Goal: Entertainment & Leisure: Consume media (video, audio)

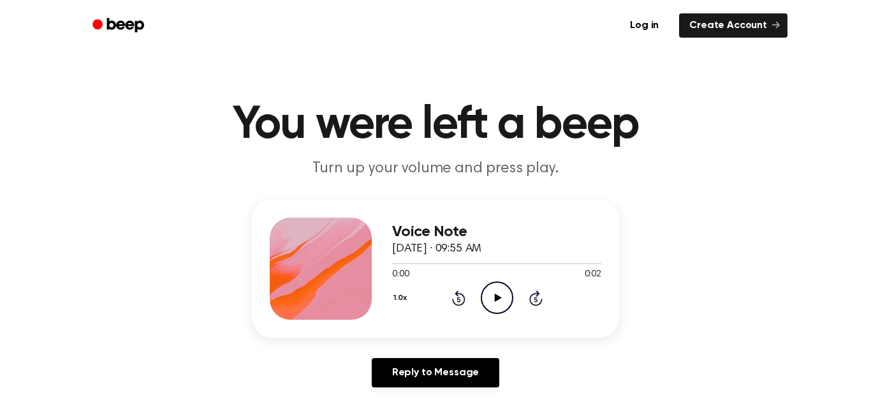
click at [499, 296] on icon "Play Audio" at bounding box center [497, 297] width 33 height 33
click at [501, 297] on icon "Play Audio" at bounding box center [497, 297] width 33 height 33
click at [498, 300] on icon "Play Audio" at bounding box center [497, 297] width 33 height 33
click at [496, 295] on icon at bounding box center [497, 297] width 7 height 8
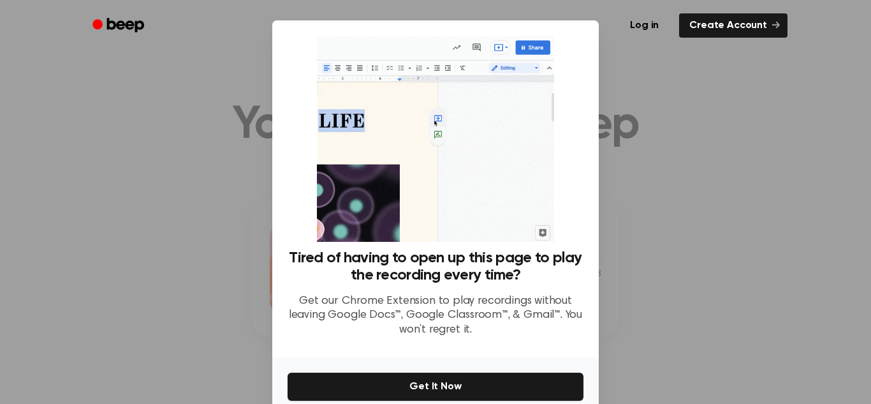
click at [210, 302] on div at bounding box center [435, 202] width 871 height 404
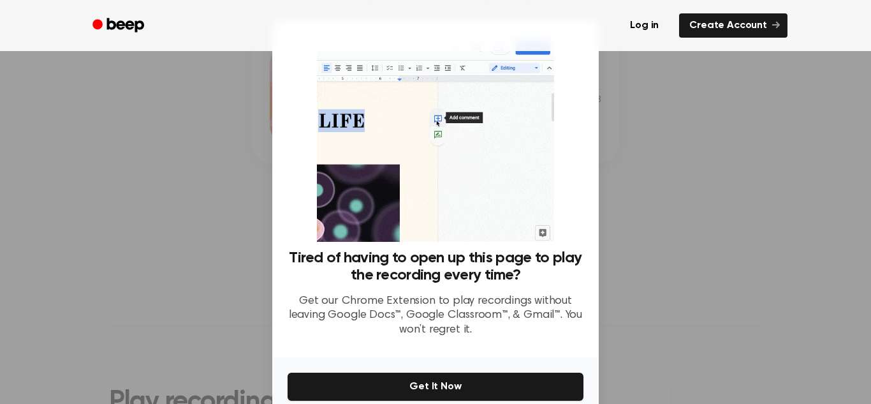
scroll to position [61, 0]
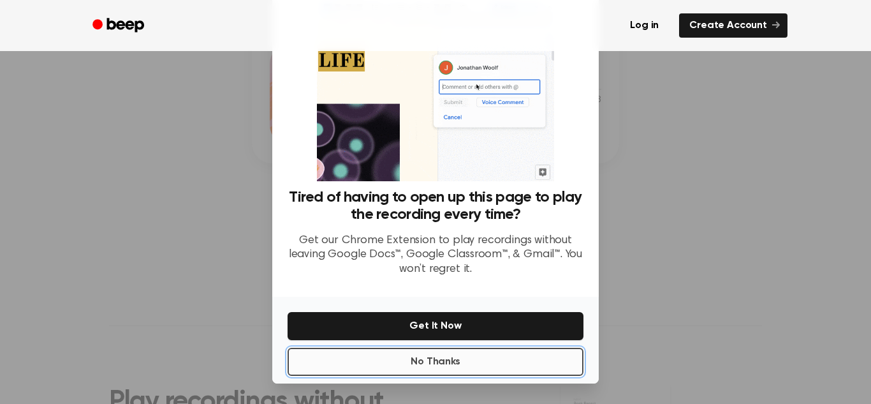
click at [461, 363] on button "No Thanks" at bounding box center [436, 362] width 296 height 28
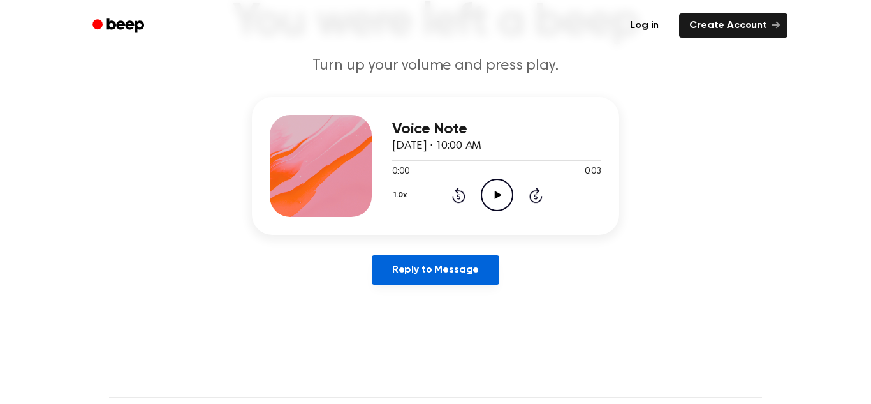
scroll to position [101, 0]
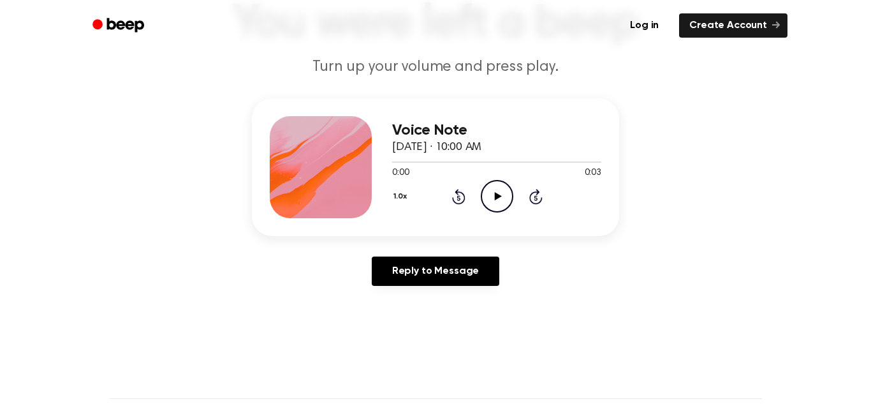
click at [495, 195] on icon at bounding box center [497, 196] width 7 height 8
click at [495, 192] on icon "Play Audio" at bounding box center [497, 196] width 33 height 33
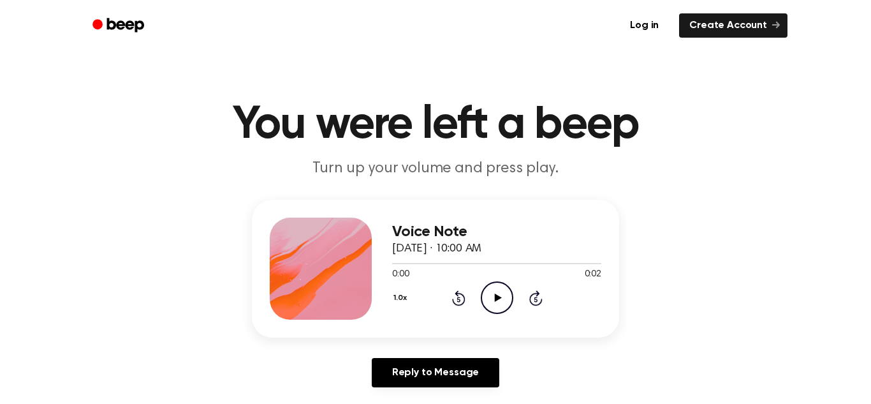
click at [495, 298] on icon at bounding box center [497, 297] width 7 height 8
click at [497, 298] on icon at bounding box center [497, 297] width 7 height 8
